Goal: Information Seeking & Learning: Learn about a topic

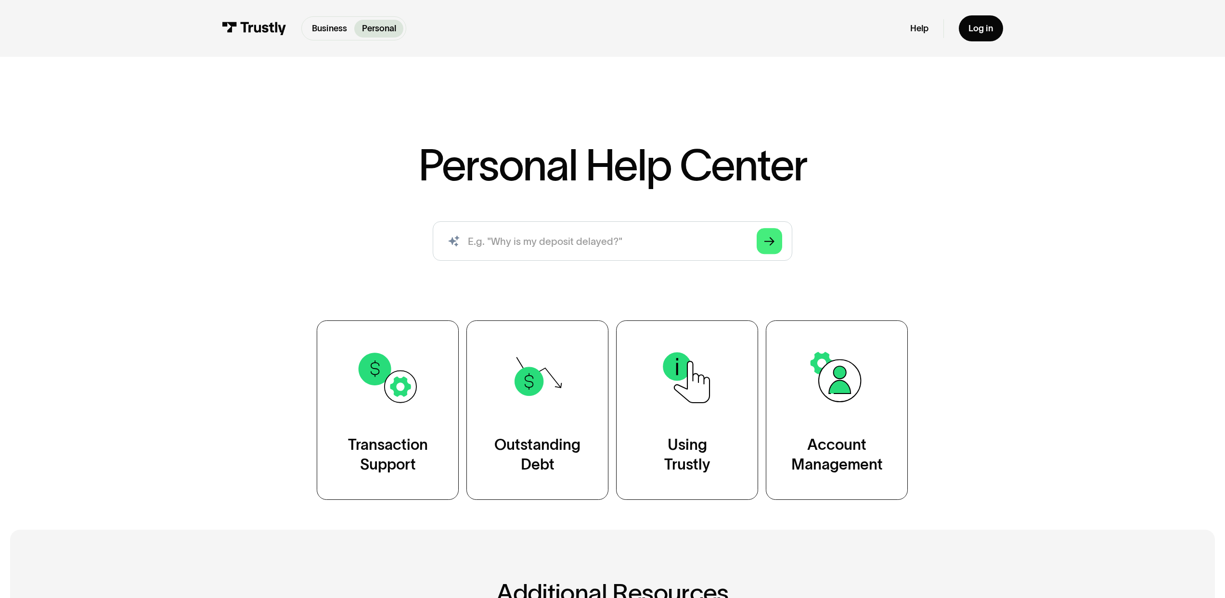
scroll to position [2, 0]
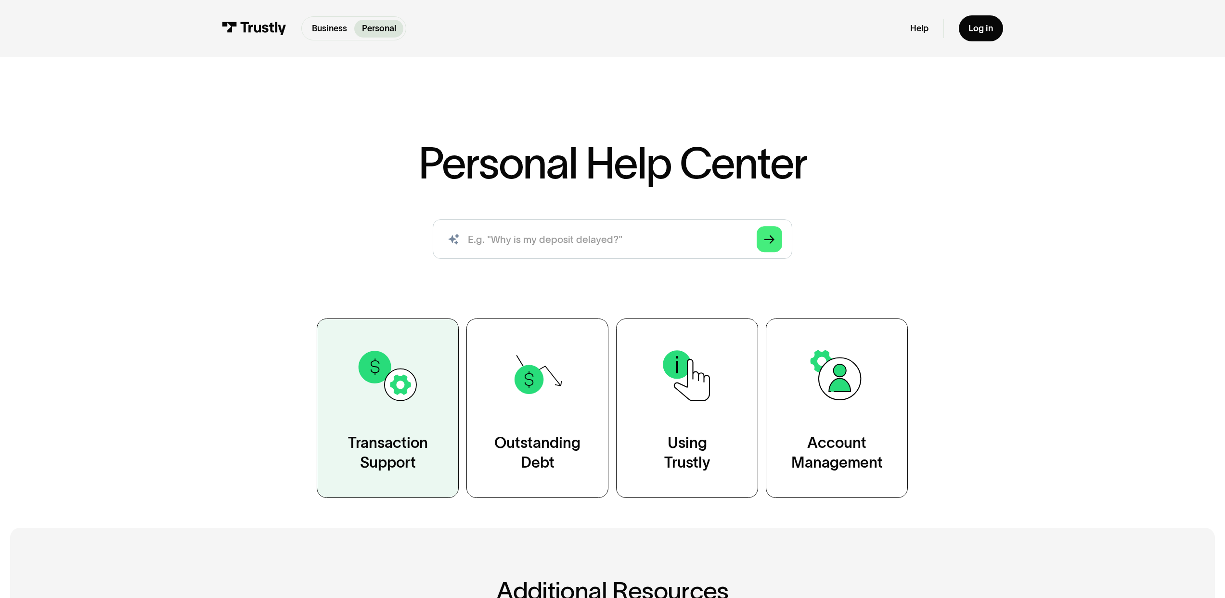
click at [392, 370] on img at bounding box center [388, 376] width 64 height 64
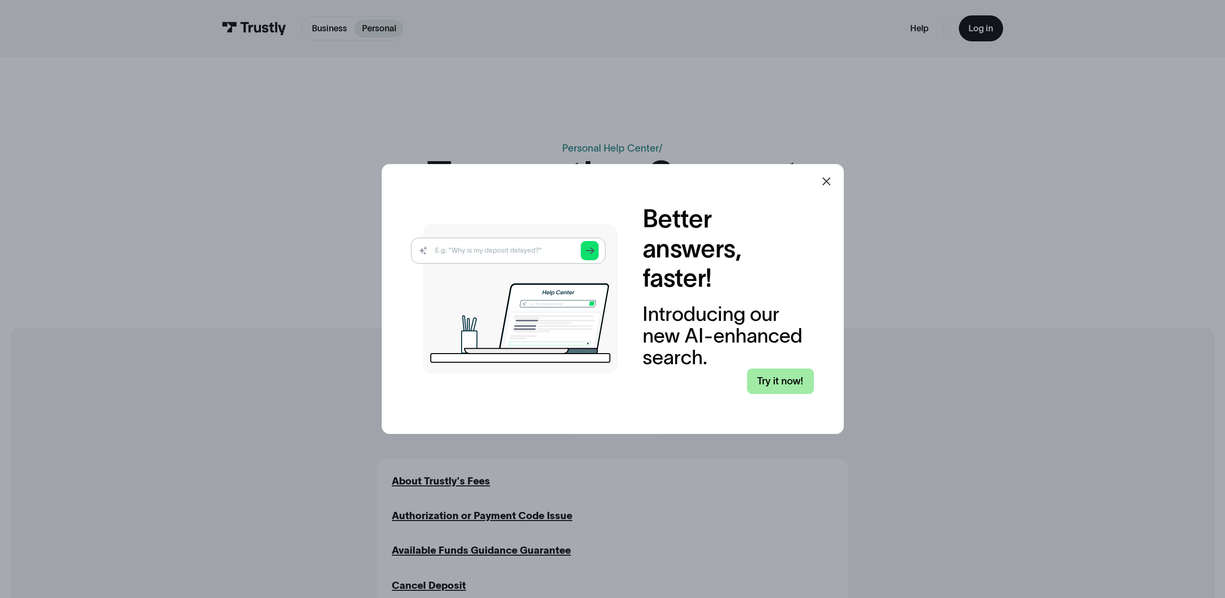
click at [805, 372] on link "Try it now!" at bounding box center [780, 382] width 67 height 26
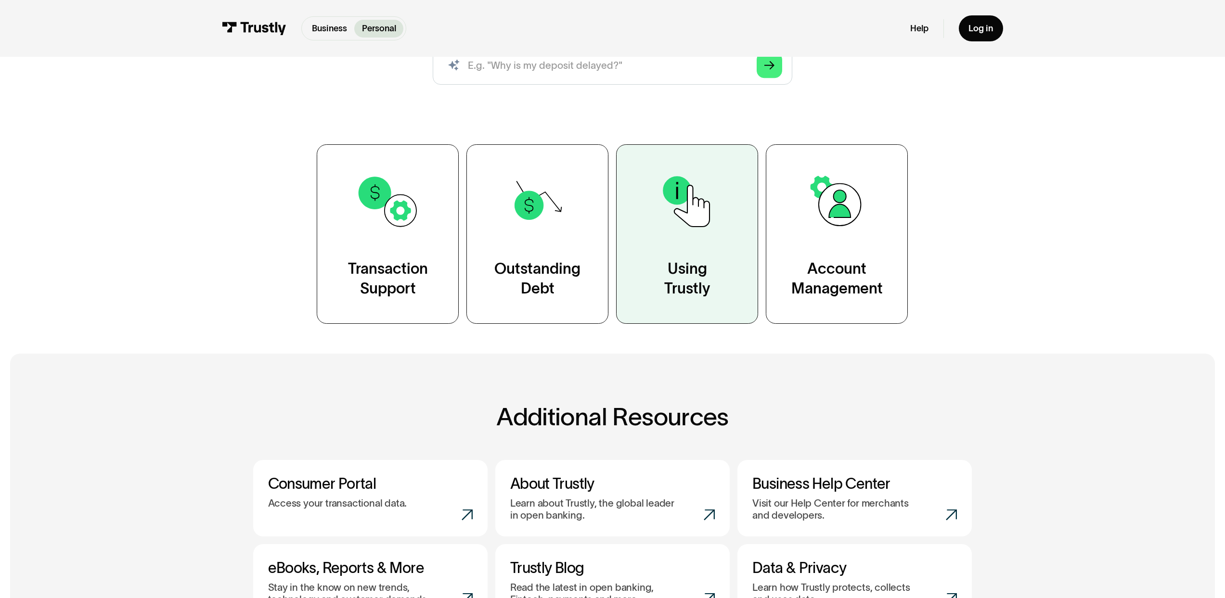
scroll to position [107, 0]
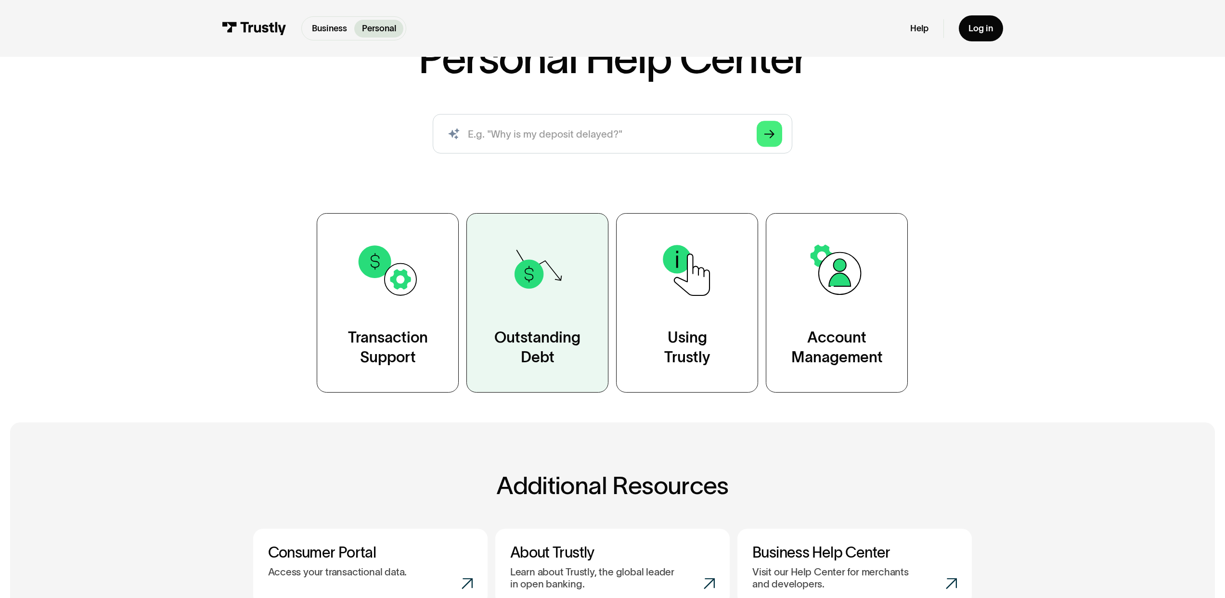
click at [525, 305] on link "Outstanding Debt" at bounding box center [537, 302] width 142 height 179
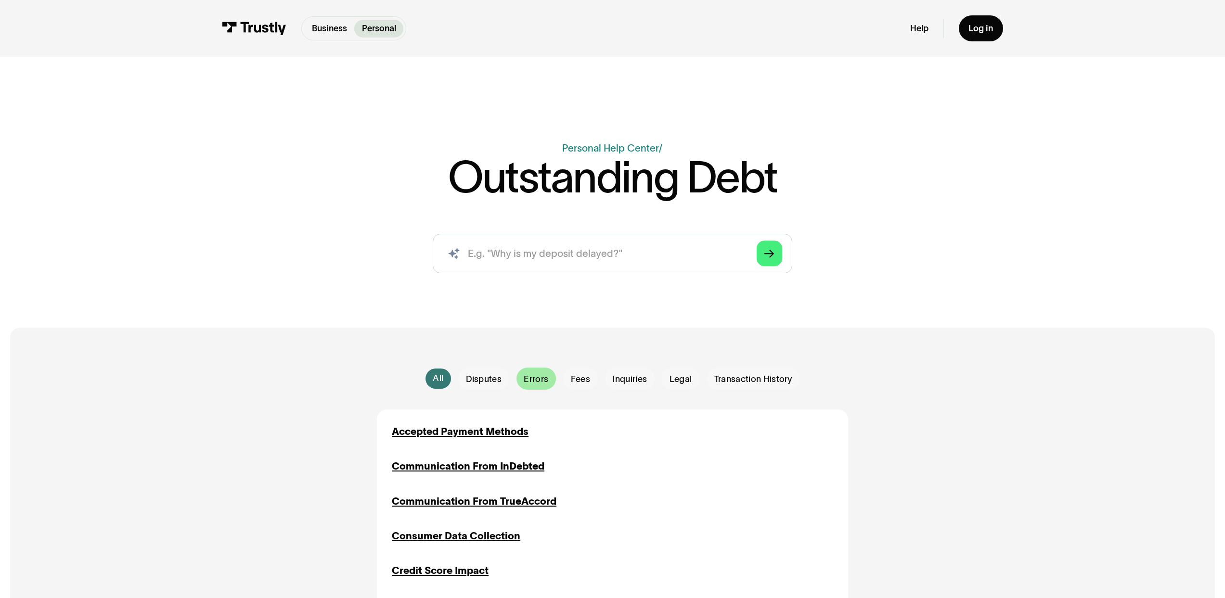
click at [535, 377] on span "Errors" at bounding box center [536, 379] width 25 height 13
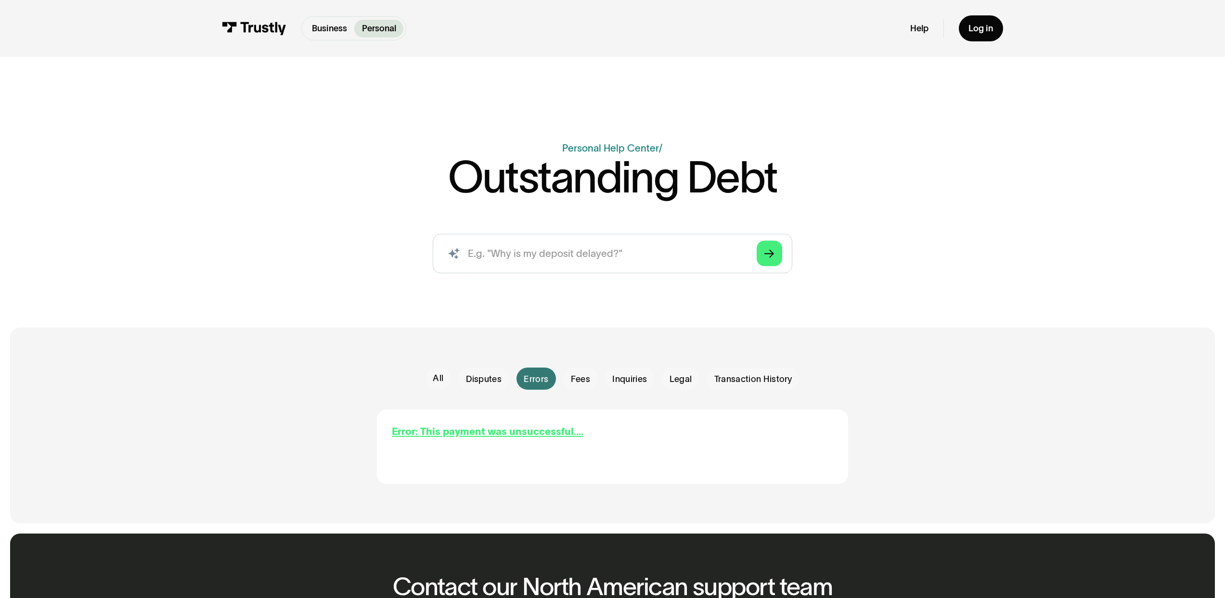
click at [523, 435] on div "Error: This payment was unsuccessful...." at bounding box center [488, 431] width 192 height 15
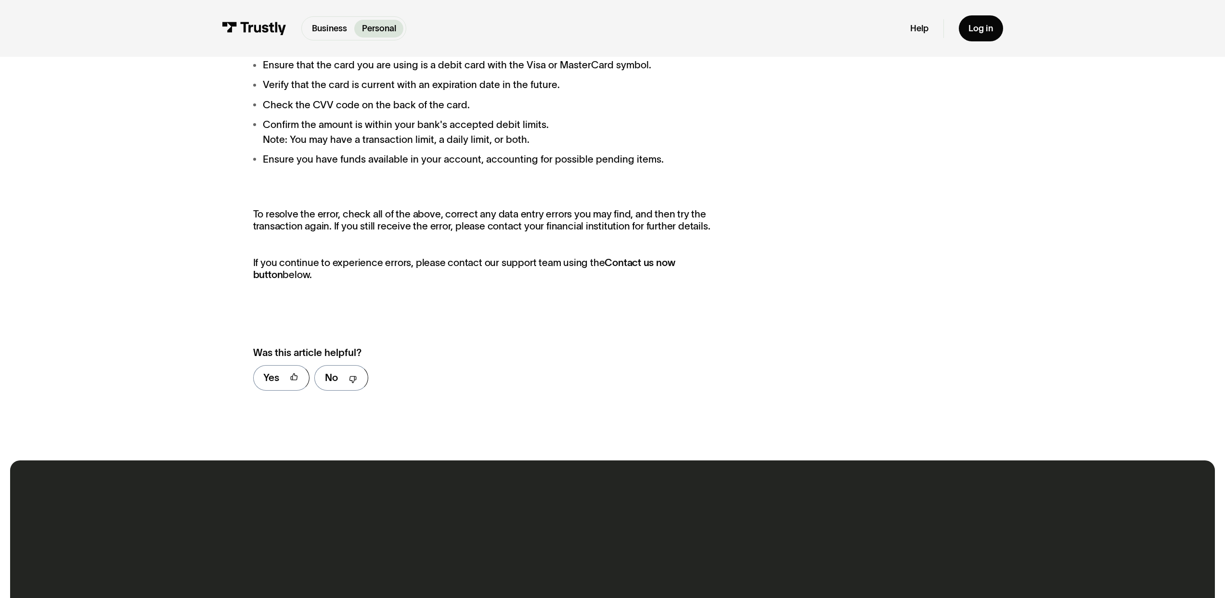
scroll to position [761, 0]
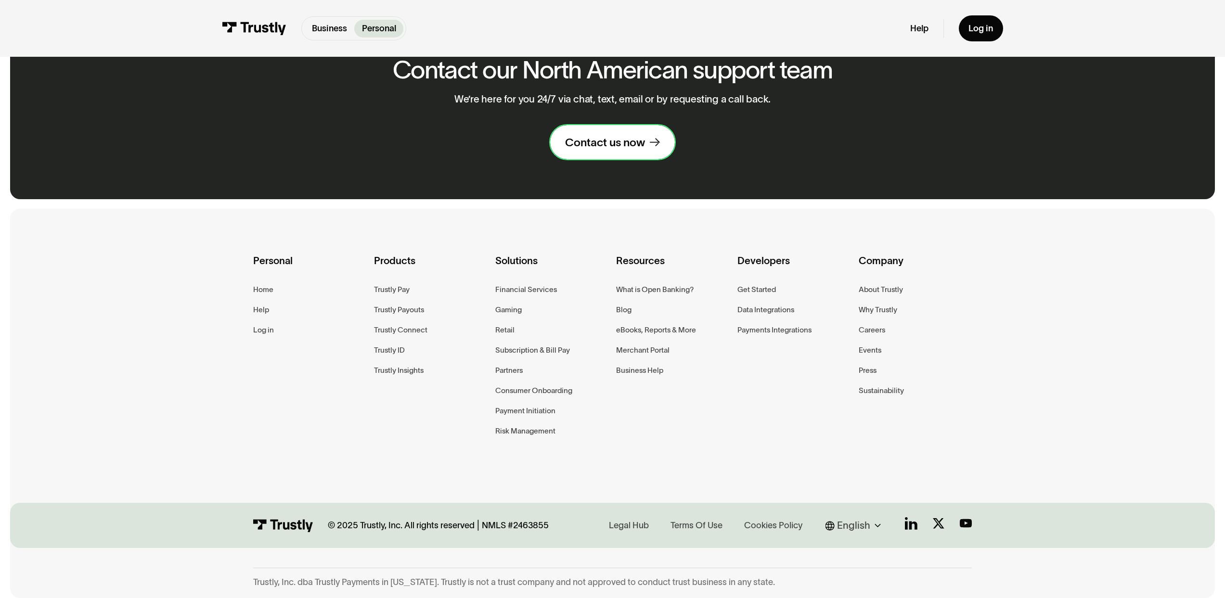
click at [636, 138] on div "Contact us now" at bounding box center [605, 142] width 80 height 14
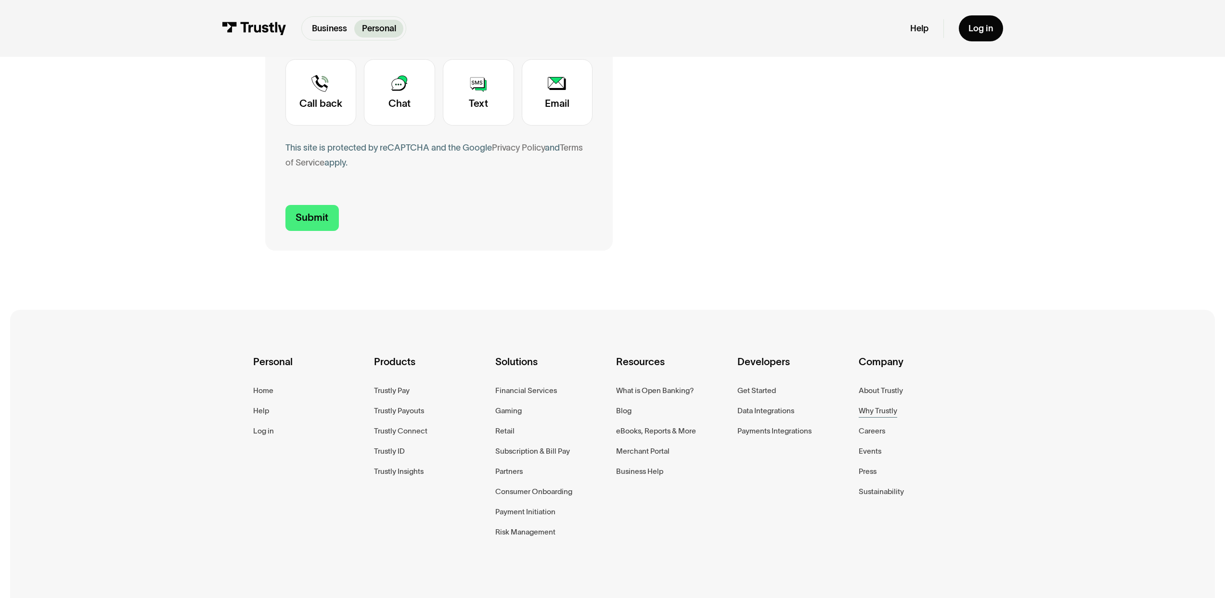
scroll to position [522, 0]
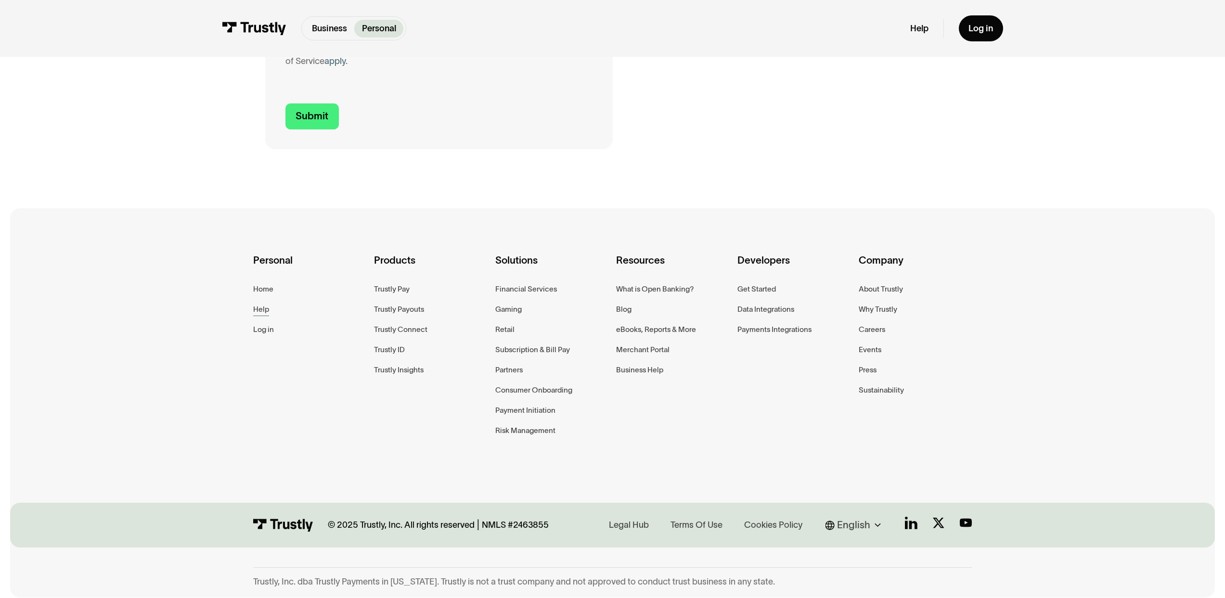
click at [263, 307] on div "Help" at bounding box center [261, 309] width 16 height 13
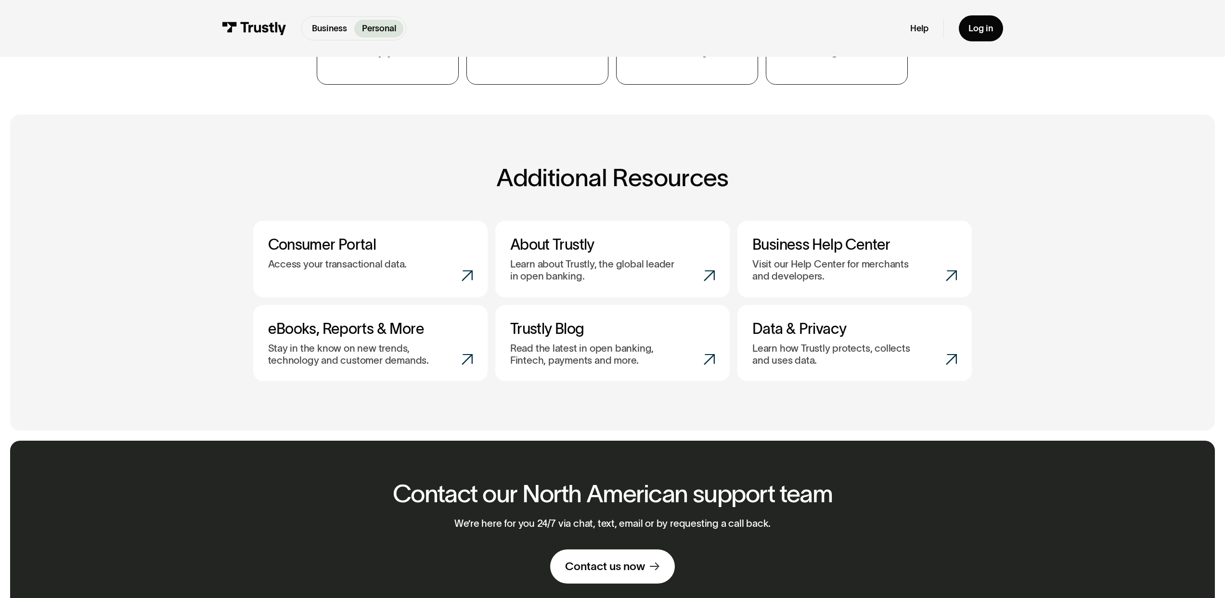
scroll to position [281, 0]
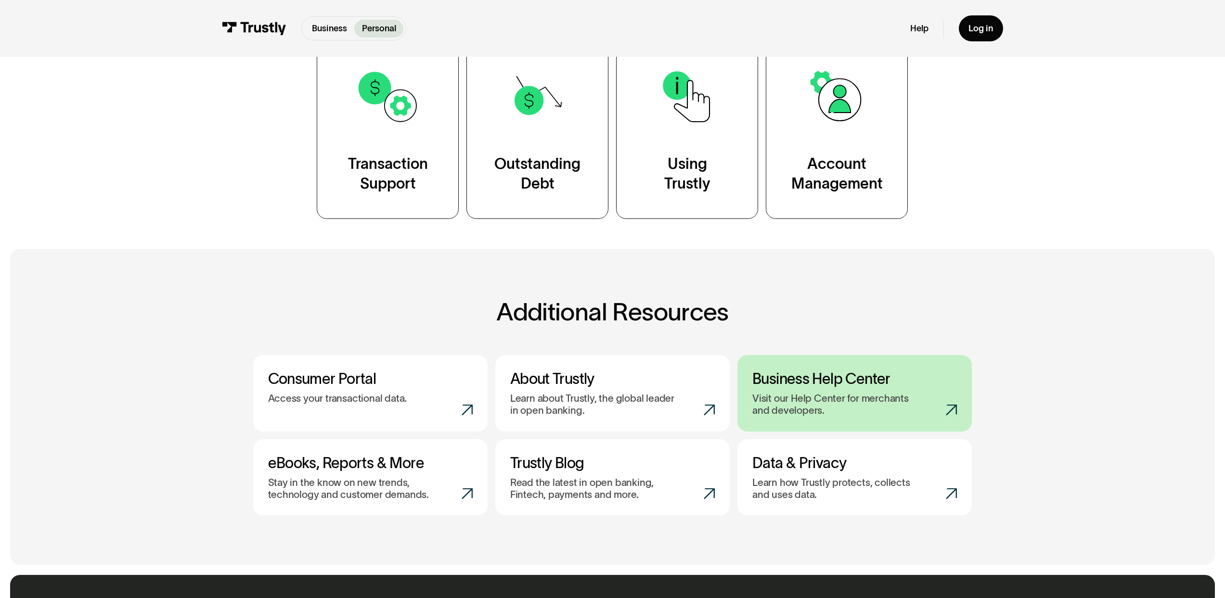
click at [817, 367] on link "Business Help Center Visit our Help Center for merchants and developers." at bounding box center [854, 393] width 234 height 77
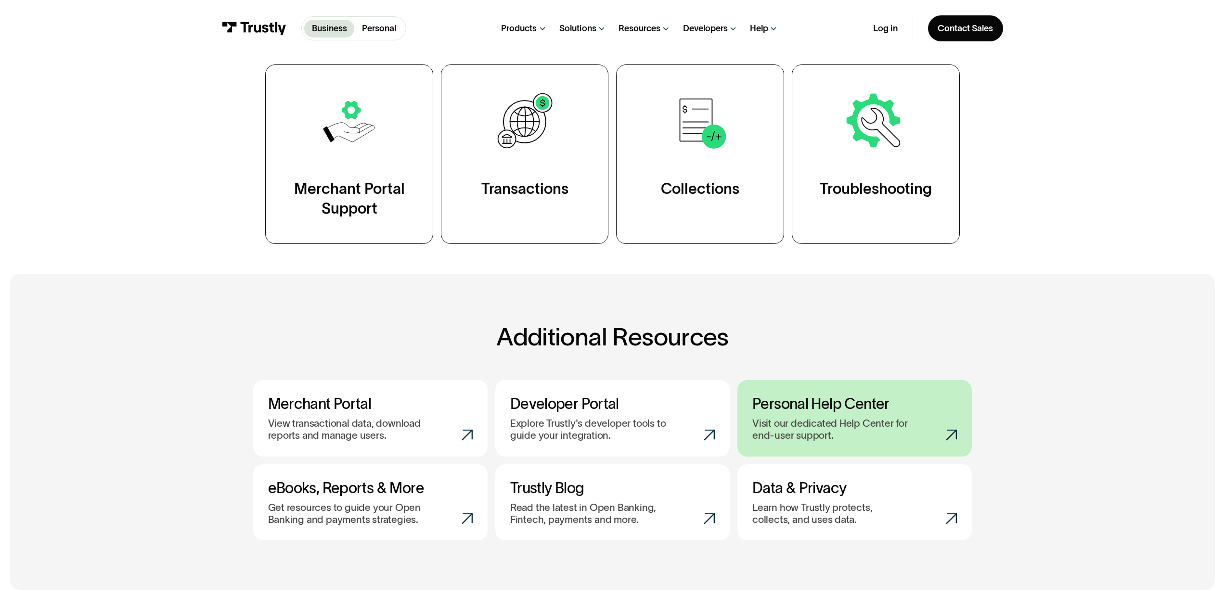
scroll to position [255, 0]
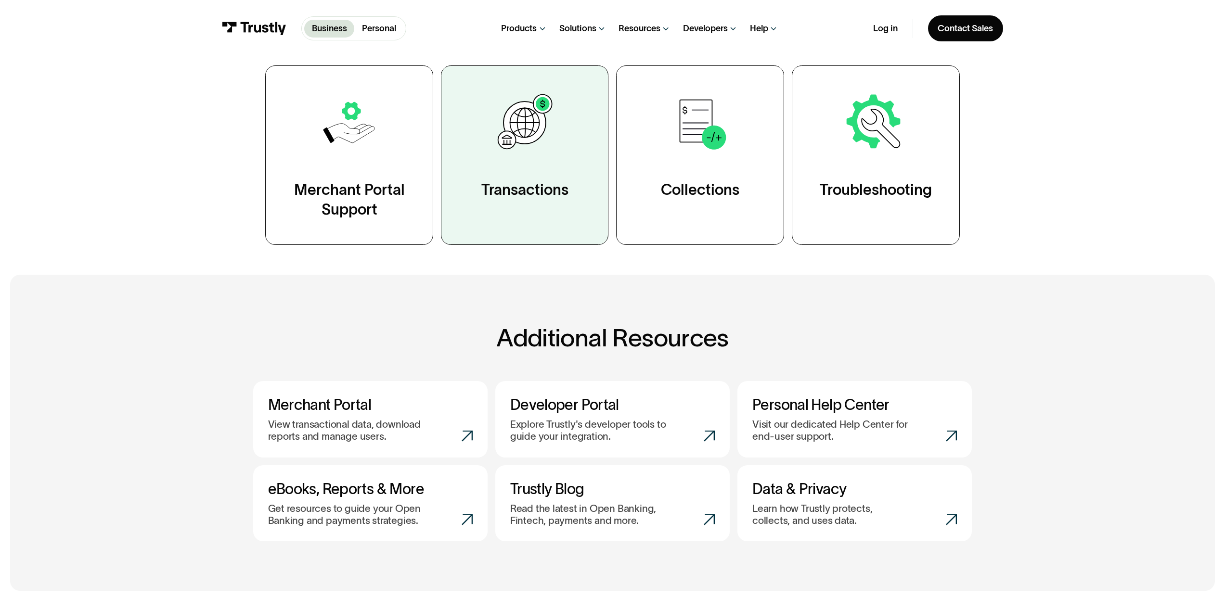
click at [543, 204] on link "Transactions" at bounding box center [525, 154] width 168 height 179
